Goal: Navigation & Orientation: Find specific page/section

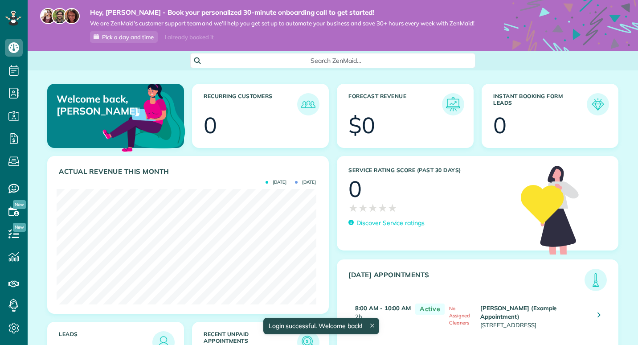
scroll to position [115, 259]
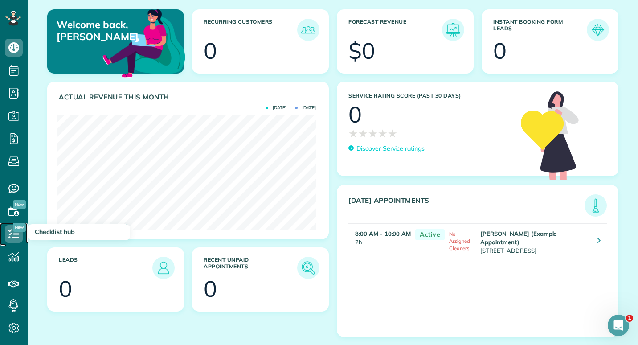
click at [14, 234] on use at bounding box center [13, 233] width 11 height 9
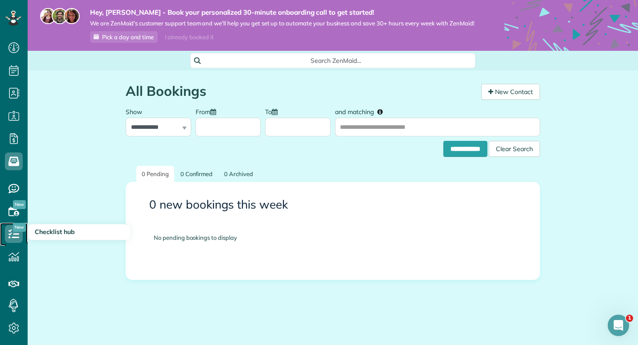
click at [13, 233] on icon at bounding box center [14, 234] width 18 height 18
